Goal: Task Accomplishment & Management: Complete application form

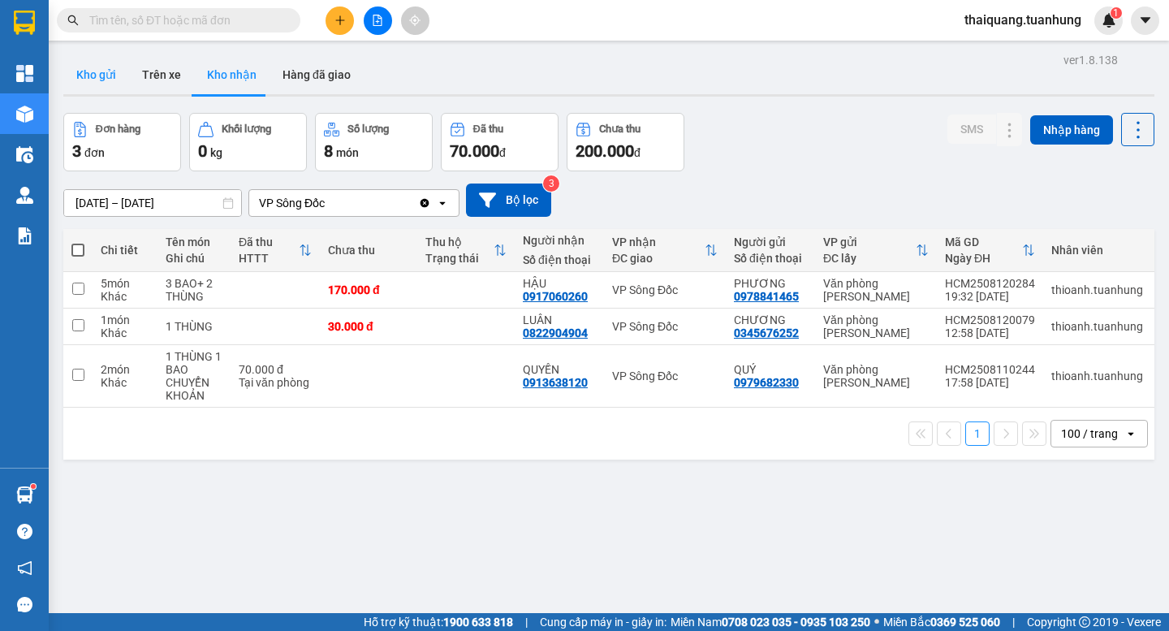
click at [102, 85] on button "Kho gửi" at bounding box center [96, 74] width 66 height 39
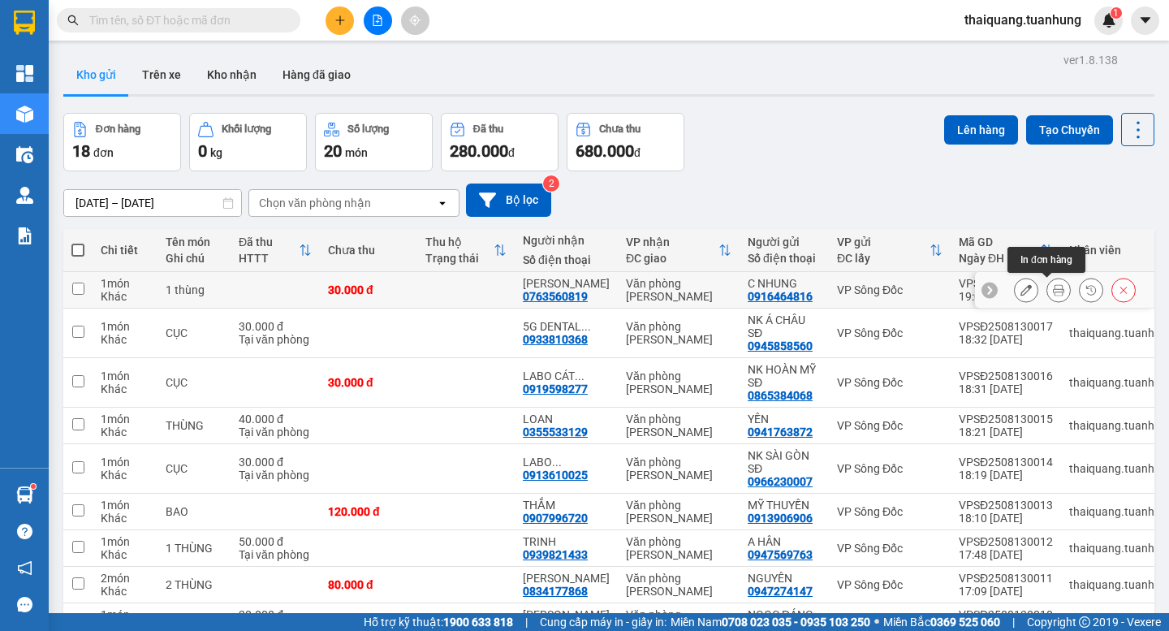
click at [1053, 295] on icon at bounding box center [1058, 289] width 11 height 11
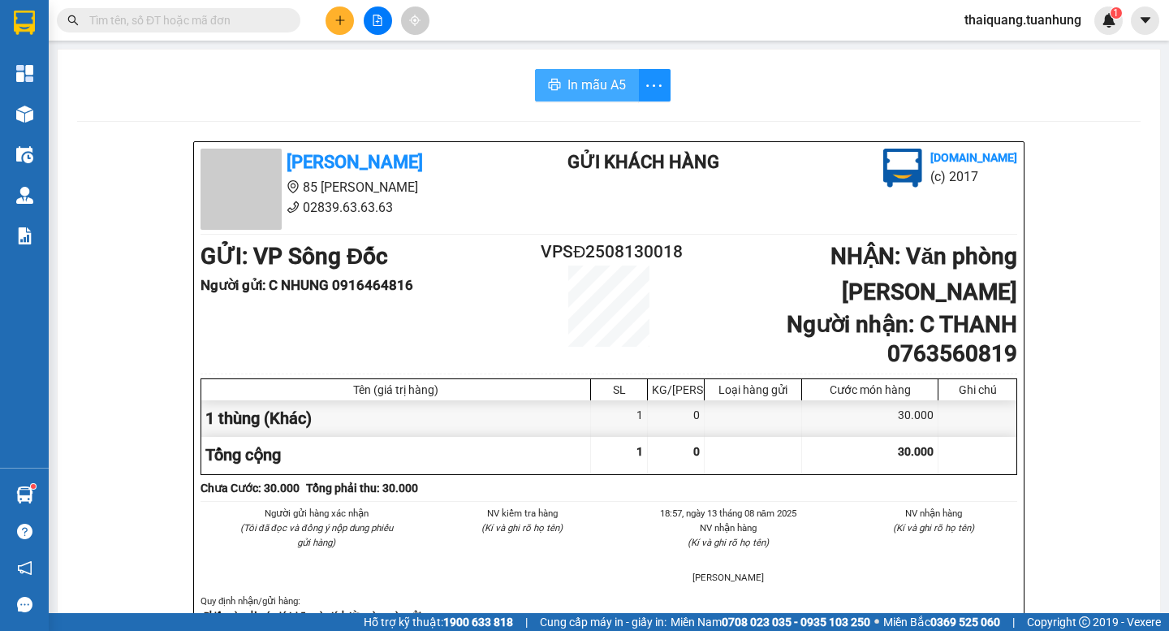
click at [567, 89] on span "In mẫu A5" at bounding box center [596, 85] width 58 height 20
click at [569, 83] on div "In mẫu A5" at bounding box center [603, 85] width 162 height 32
click at [589, 80] on span "In mẫu A5" at bounding box center [596, 85] width 58 height 20
drag, startPoint x: 129, startPoint y: 132, endPoint x: 188, endPoint y: 114, distance: 62.1
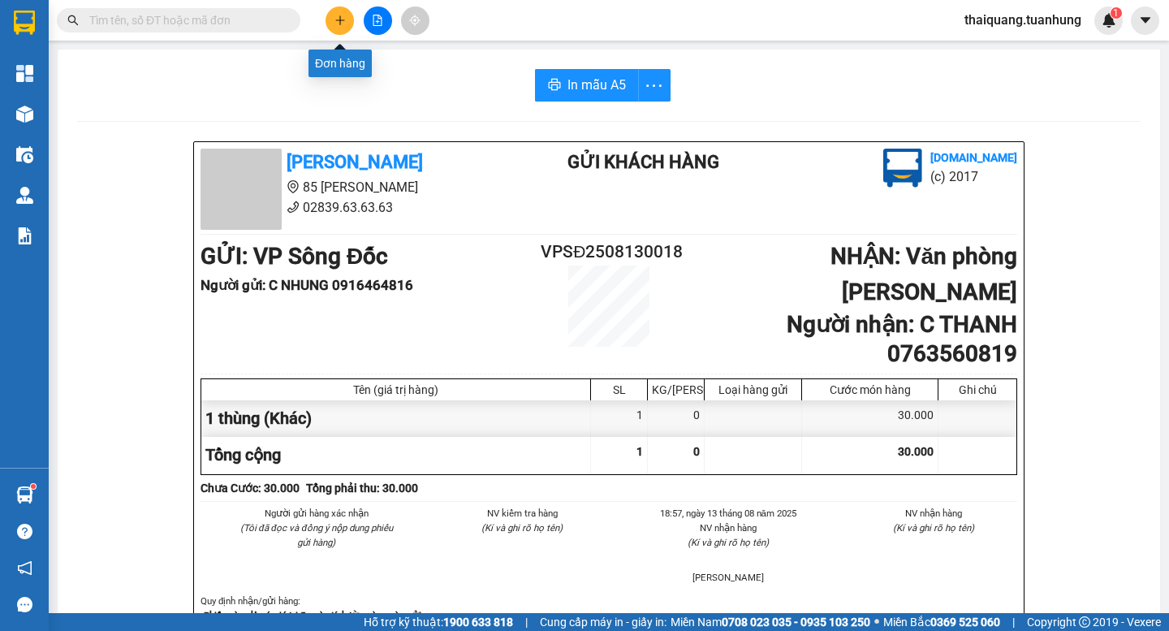
click at [343, 25] on icon "plus" at bounding box center [339, 20] width 11 height 11
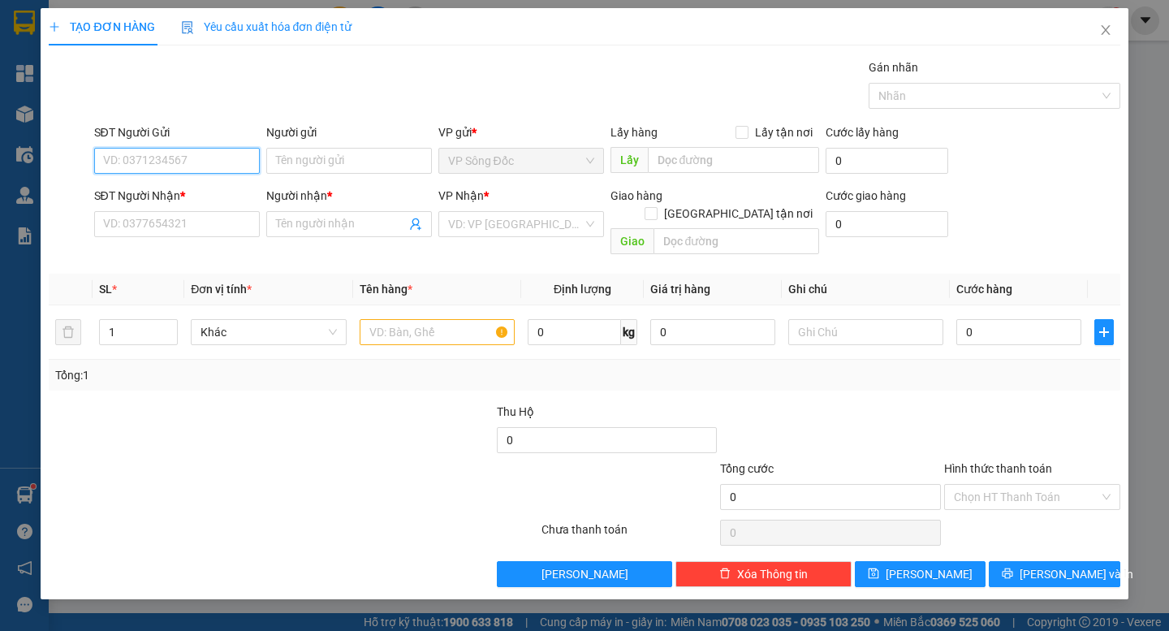
click at [193, 166] on input "SĐT Người Gửi" at bounding box center [177, 161] width 166 height 26
type input "0941763872"
click at [180, 188] on div "0941763872 - YẾN" at bounding box center [177, 193] width 146 height 18
type input "YẾN"
type input "0941763872"
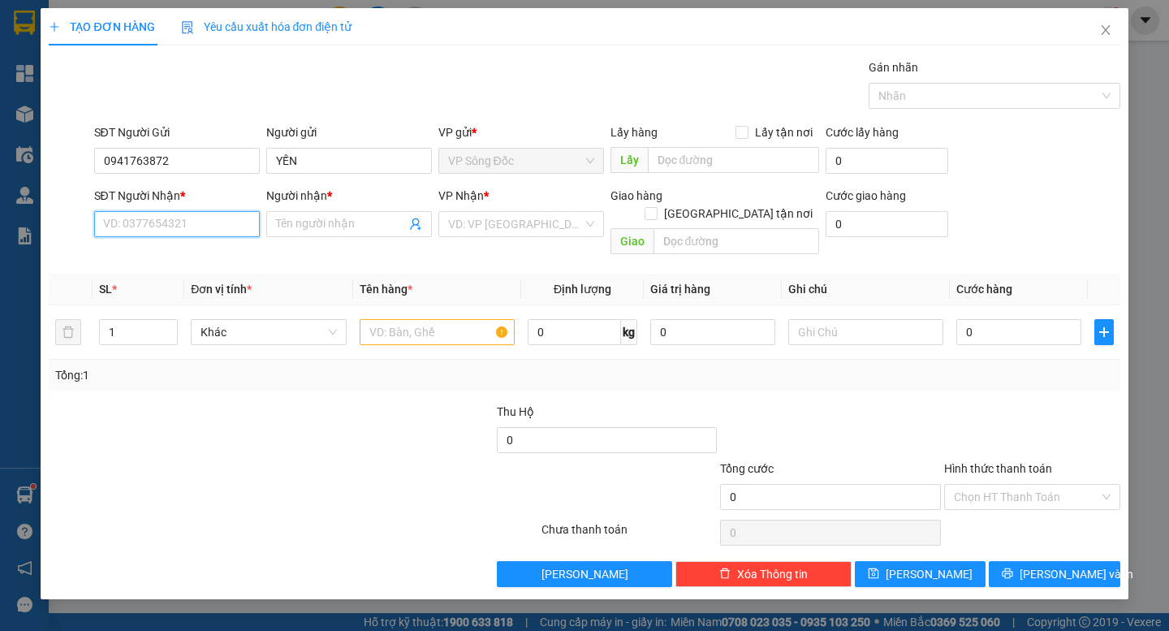
click at [179, 213] on input "SĐT Người Nhận *" at bounding box center [177, 224] width 166 height 26
click at [181, 283] on div "0355533129 - LOAN" at bounding box center [177, 283] width 146 height 18
type input "0355533129"
type input "LOAN"
click at [424, 322] on input "text" at bounding box center [437, 332] width 155 height 26
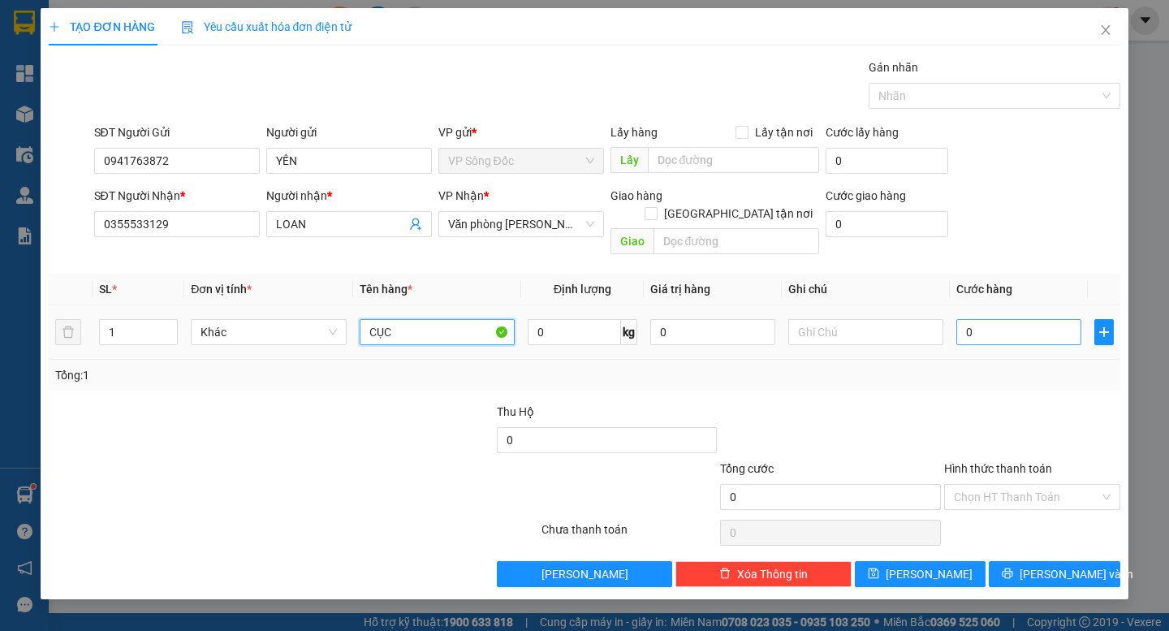
type input "CỤC"
click at [1004, 319] on input "0" at bounding box center [1018, 332] width 125 height 26
type input "3"
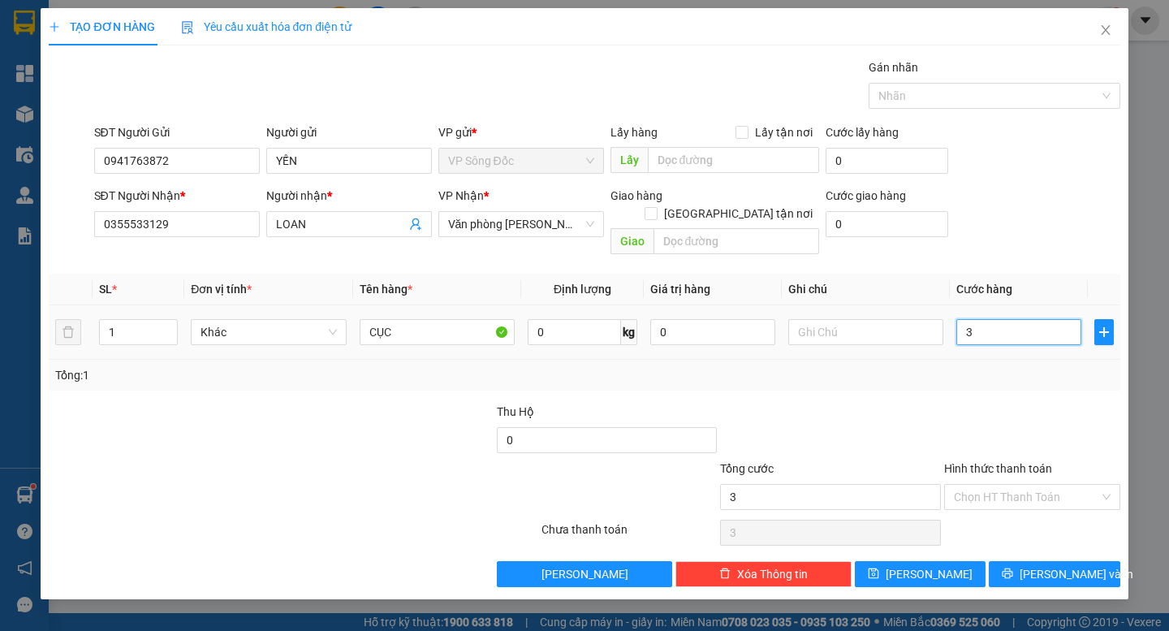
type input "30"
type input "30.000"
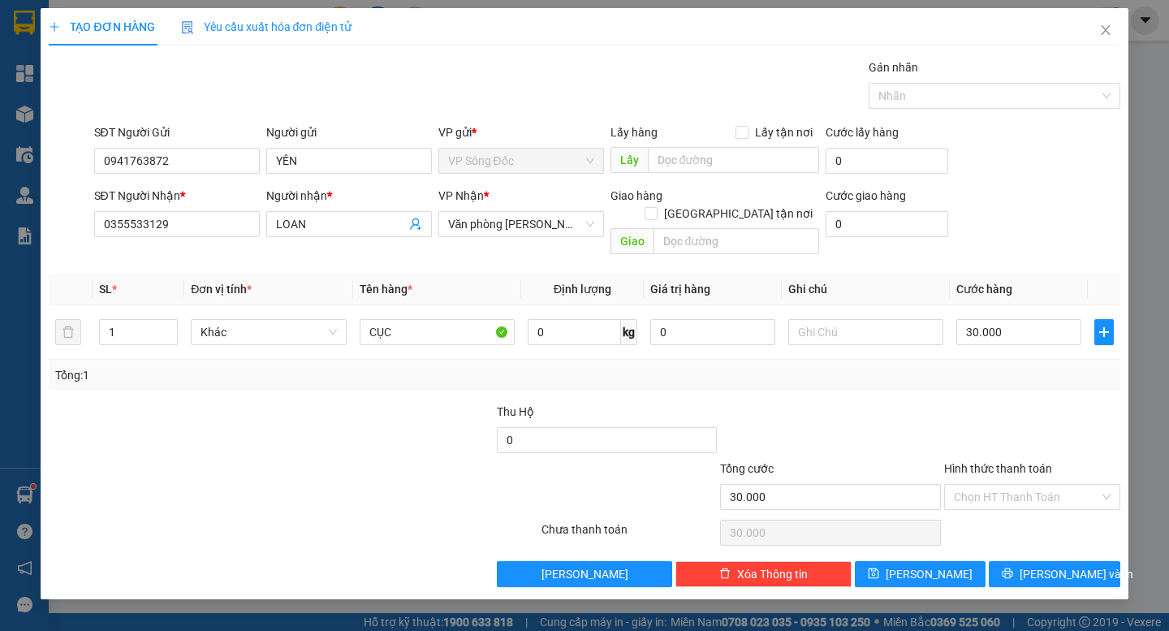
click at [998, 419] on div at bounding box center [1032, 431] width 179 height 57
click at [1050, 485] on input "Hình thức thanh toán" at bounding box center [1026, 497] width 145 height 24
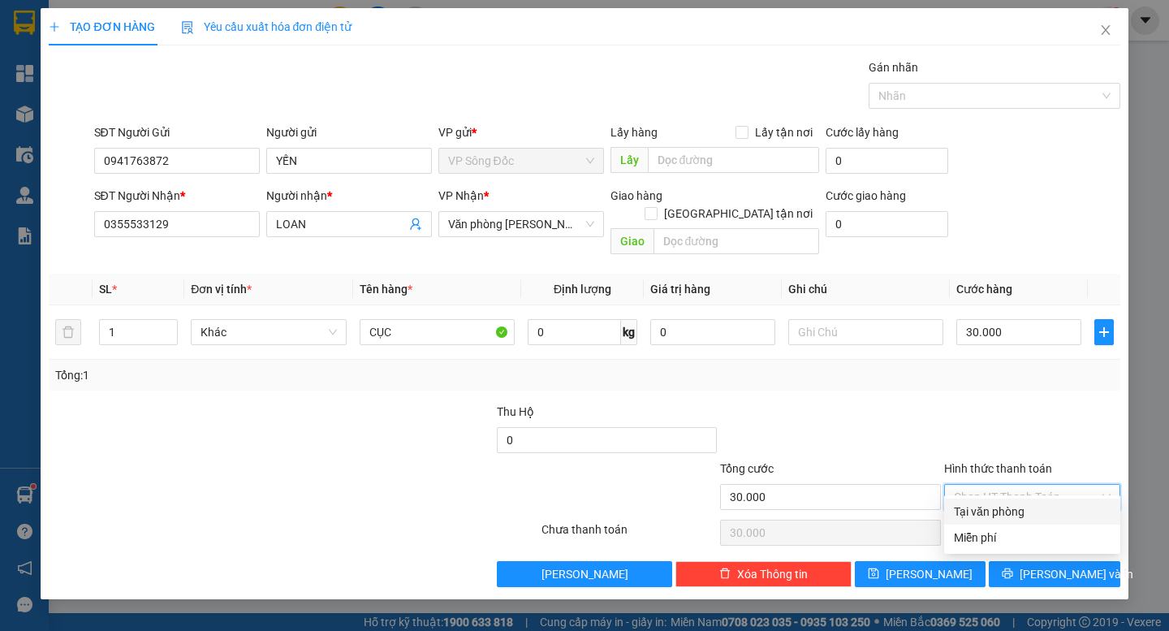
click at [1007, 509] on div "Tại văn phòng" at bounding box center [1032, 512] width 157 height 18
type input "0"
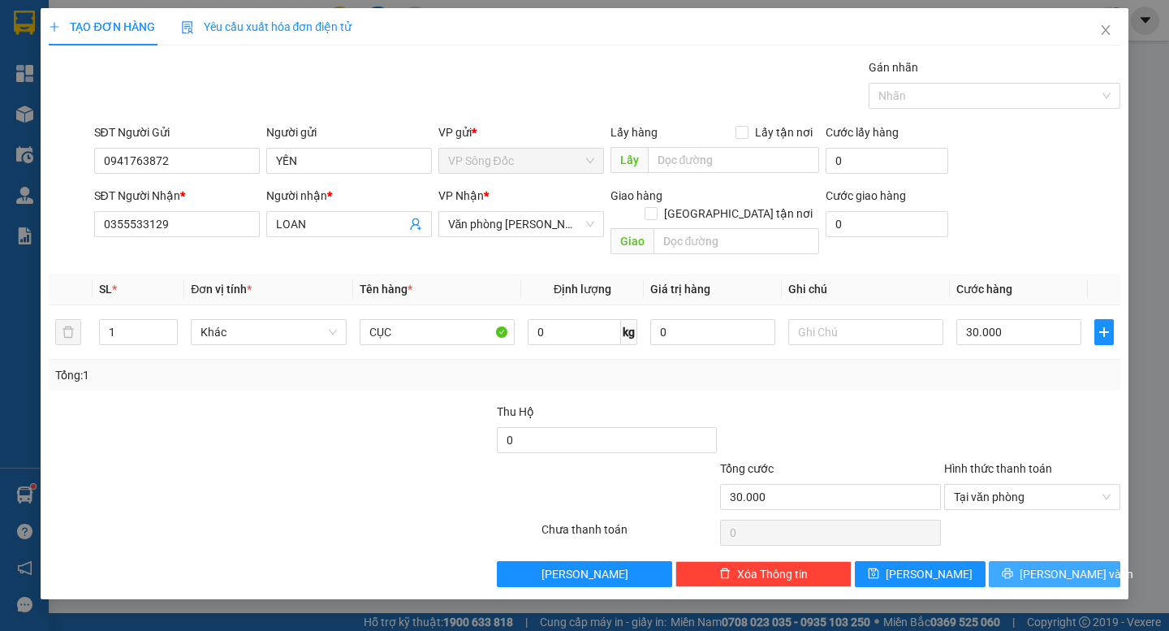
click at [1050, 565] on span "[PERSON_NAME] và In" at bounding box center [1077, 574] width 114 height 18
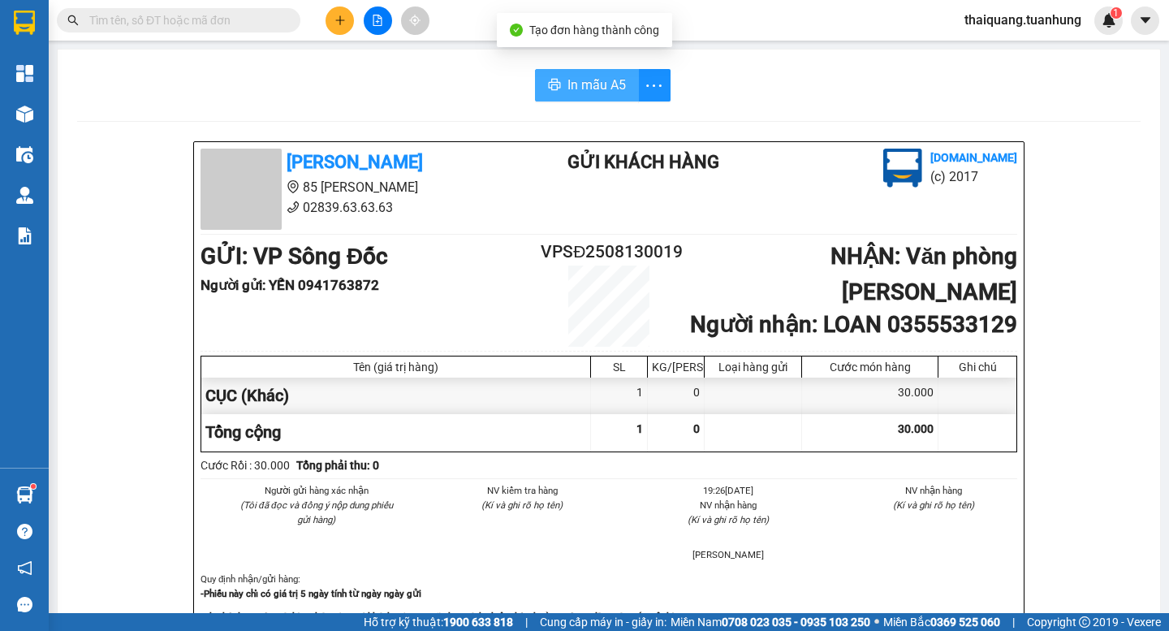
click at [599, 87] on span "In mẫu A5" at bounding box center [596, 85] width 58 height 20
